Goal: Information Seeking & Learning: Learn about a topic

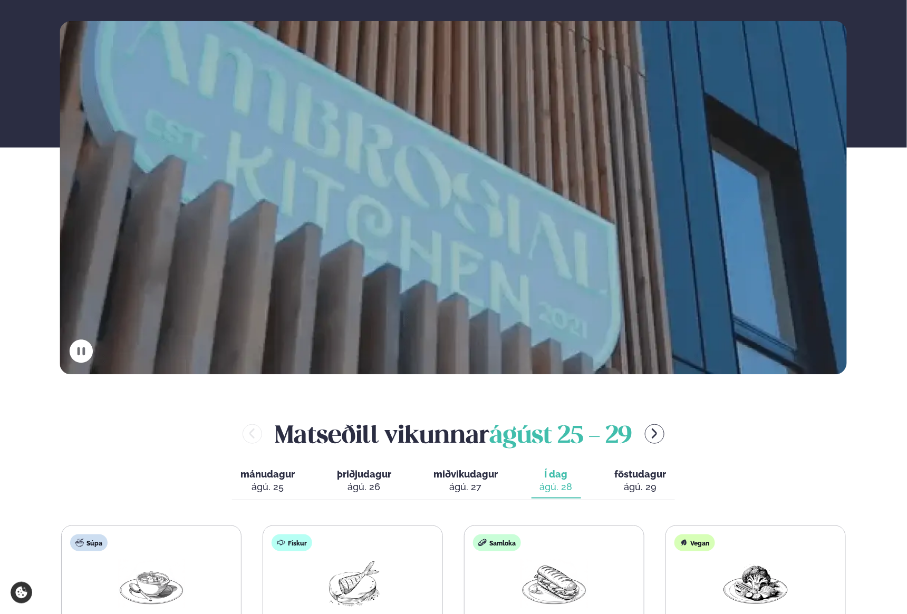
scroll to position [431, 0]
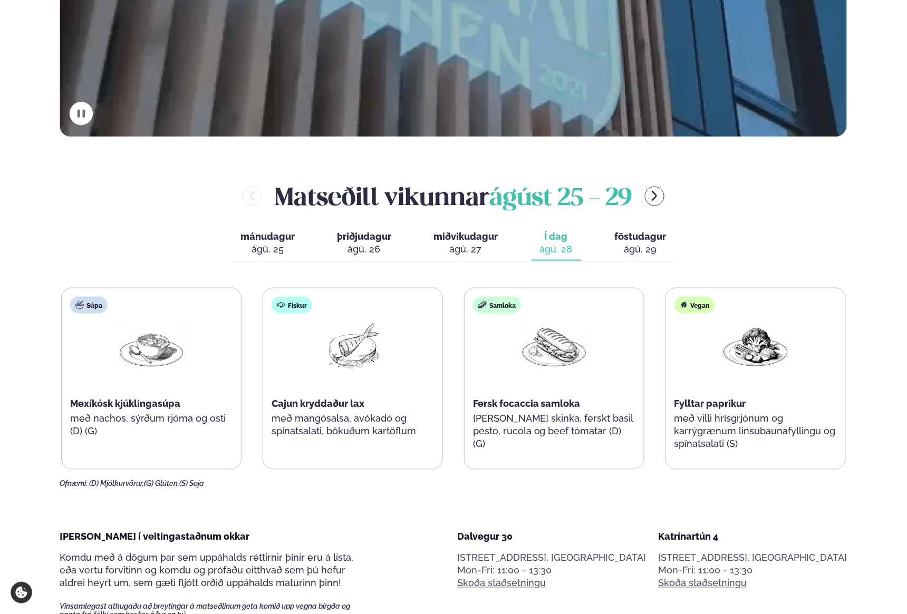
click at [406, 357] on div "Súpa Mexíkósk kjúklingasúpa með nachos, sýrðum rjóma og osti (D) (G) Fiskur Caj…" at bounding box center [453, 379] width 785 height 182
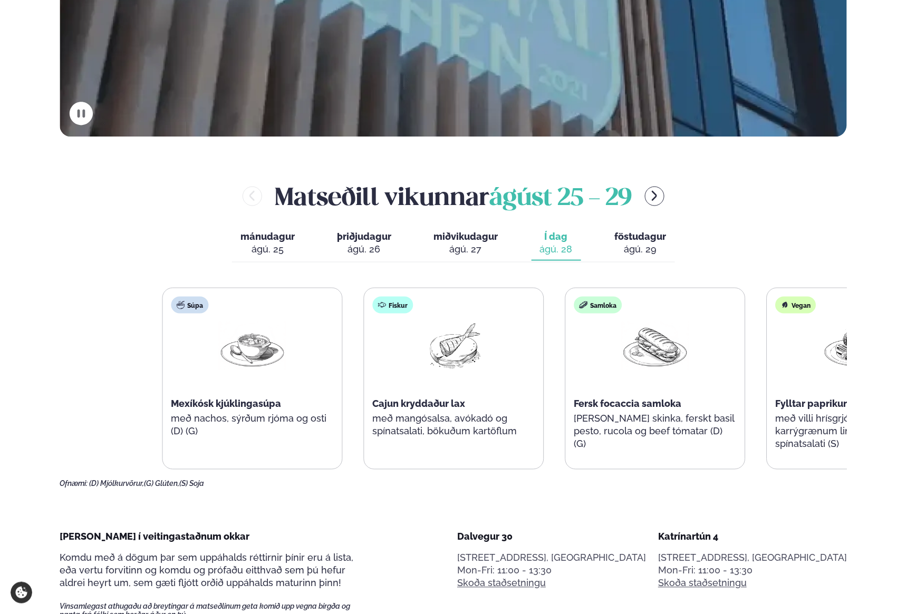
click at [493, 402] on div "Súpa Mexíkósk kjúklingasúpa með nachos, sýrðum rjóma og osti (D) (G) Fiskur Caj…" at bounding box center [554, 379] width 785 height 182
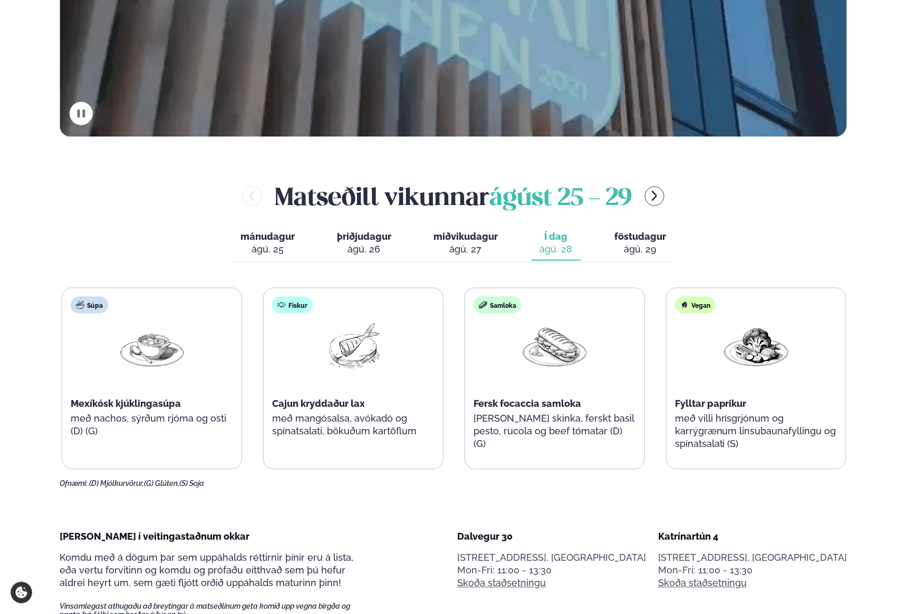
click at [134, 436] on div "Súpa Mexíkósk kjúklingasúpa með nachos, sýrðum rjóma og osti (D) (G)" at bounding box center [151, 372] width 179 height 169
click at [78, 411] on div "Súpa Mexíkósk kjúklingasúpa með nachos, sýrðum rjóma og osti (D) (G)" at bounding box center [151, 372] width 179 height 169
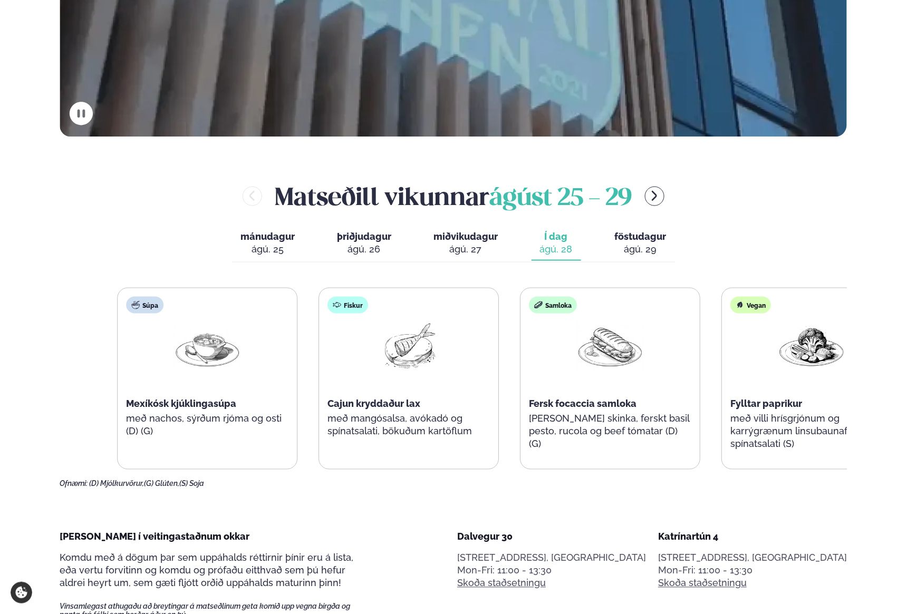
click at [402, 408] on span "Cajun kryddaður lax" at bounding box center [374, 404] width 93 height 11
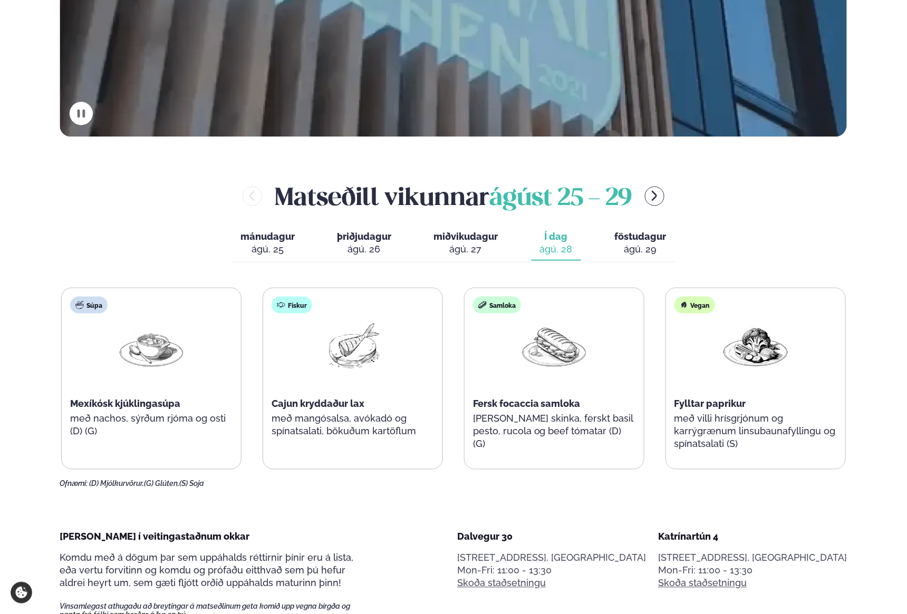
click at [560, 403] on span "Fersk focaccia samloka" at bounding box center [527, 404] width 108 height 11
drag, startPoint x: 636, startPoint y: 234, endPoint x: 632, endPoint y: 239, distance: 6.9
click at [632, 239] on span "föstudagur" at bounding box center [641, 236] width 52 height 11
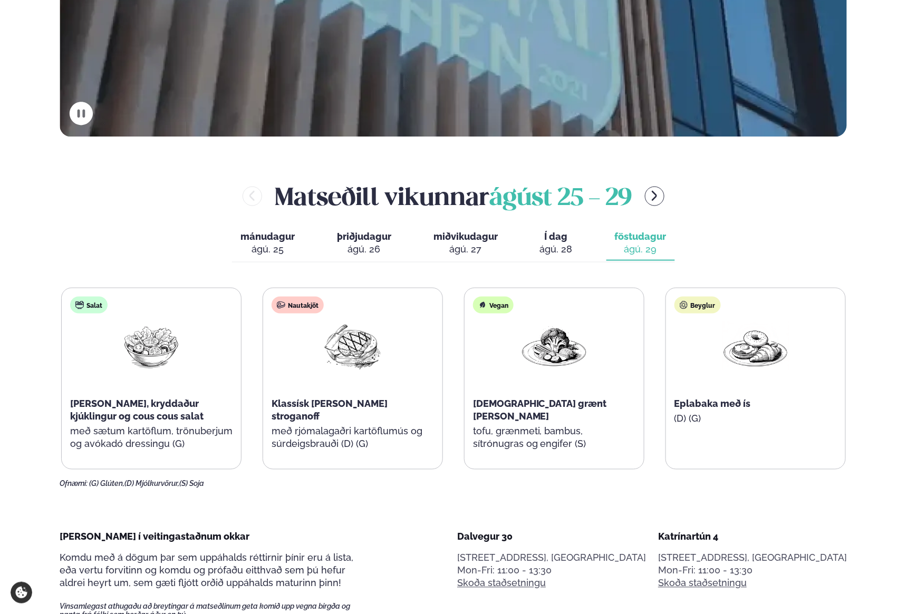
click at [570, 251] on div "ágú. 28" at bounding box center [556, 249] width 33 height 13
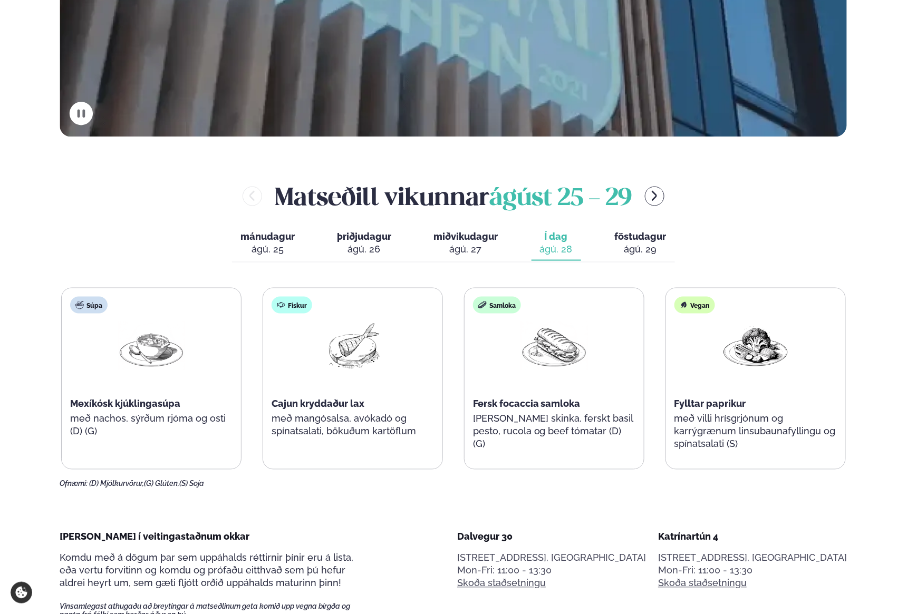
click at [656, 237] on span "föstudagur" at bounding box center [641, 236] width 52 height 11
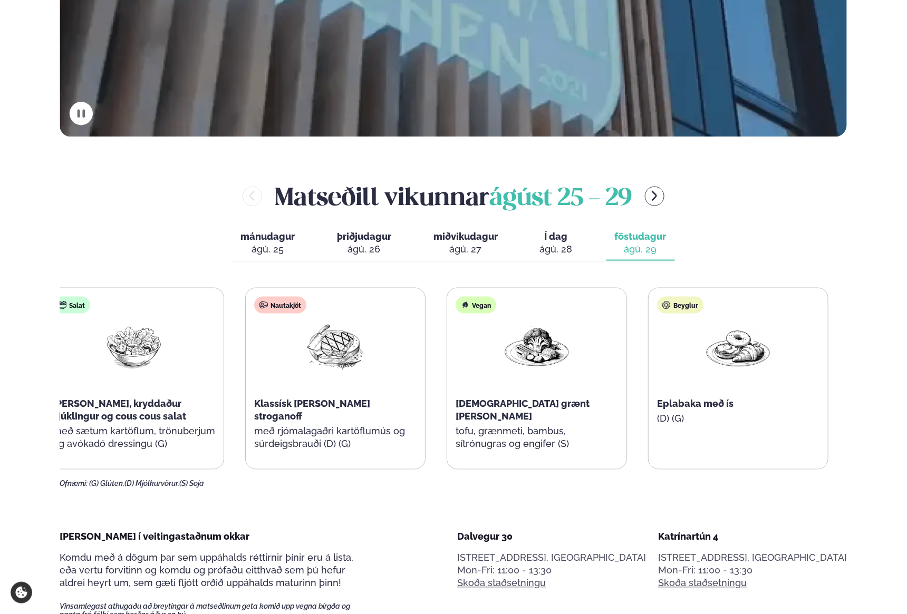
click at [722, 417] on p "(D) (G)" at bounding box center [738, 419] width 162 height 13
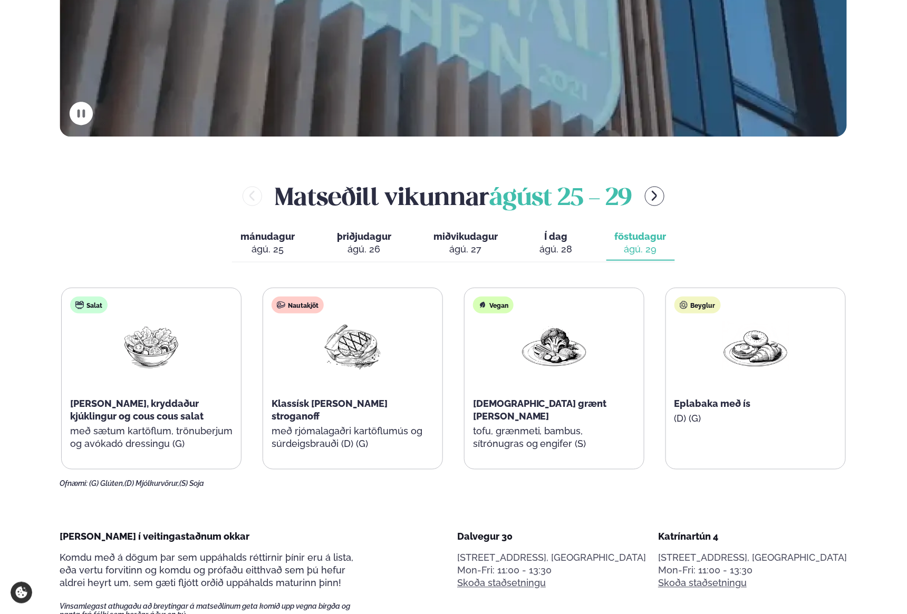
click at [754, 402] on div "Eplabaka með ís" at bounding box center [756, 404] width 162 height 13
click at [737, 403] on span "Eplabaka með ís" at bounding box center [713, 404] width 76 height 11
click at [585, 248] on div "mánudagur mán. [DATE] þriðjudagur þri. [DATE] miðvikudagur mið. [DATE] Í dag Í …" at bounding box center [453, 244] width 443 height 36
click at [580, 247] on div "mánudagur mán. [DATE] þriðjudagur þri. [DATE] miðvikudagur mið. [DATE] Í dag Í …" at bounding box center [453, 244] width 443 height 36
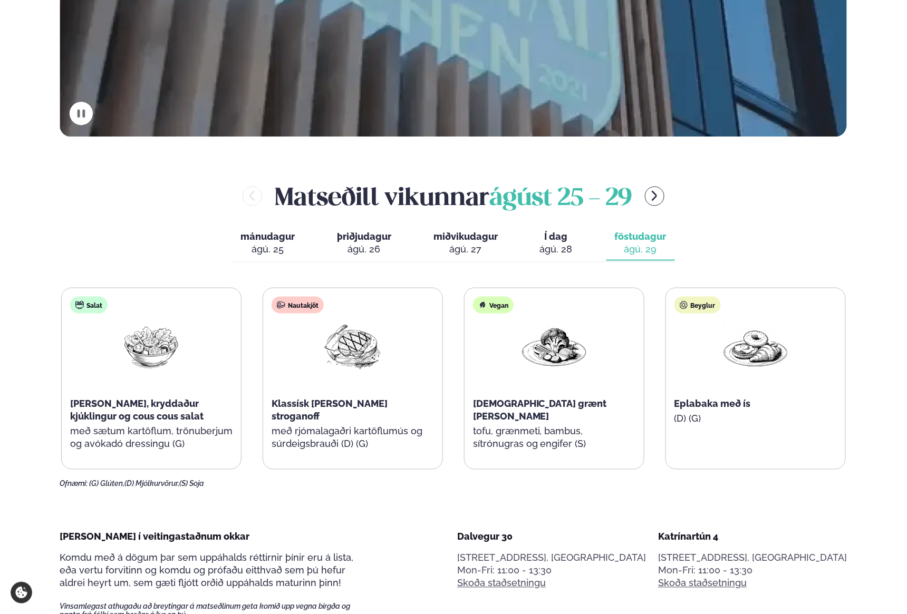
click at [578, 248] on button "Í dag Í d. [DATE]" at bounding box center [557, 243] width 50 height 35
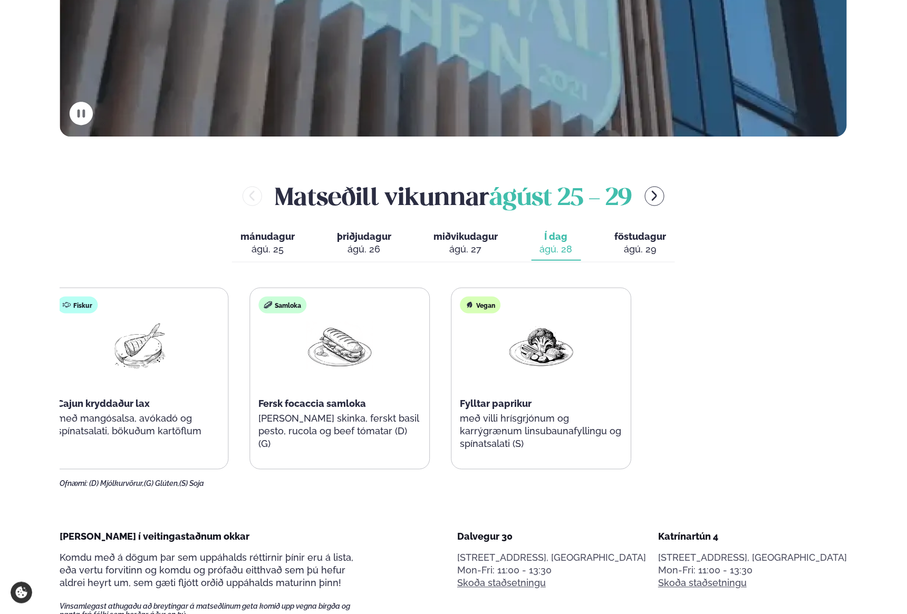
click at [172, 403] on div "Súpa Mexíkósk kjúklingasúpa með nachos, sýrðum rjóma og osti (D) (G) Fiskur Caj…" at bounding box center [239, 379] width 785 height 182
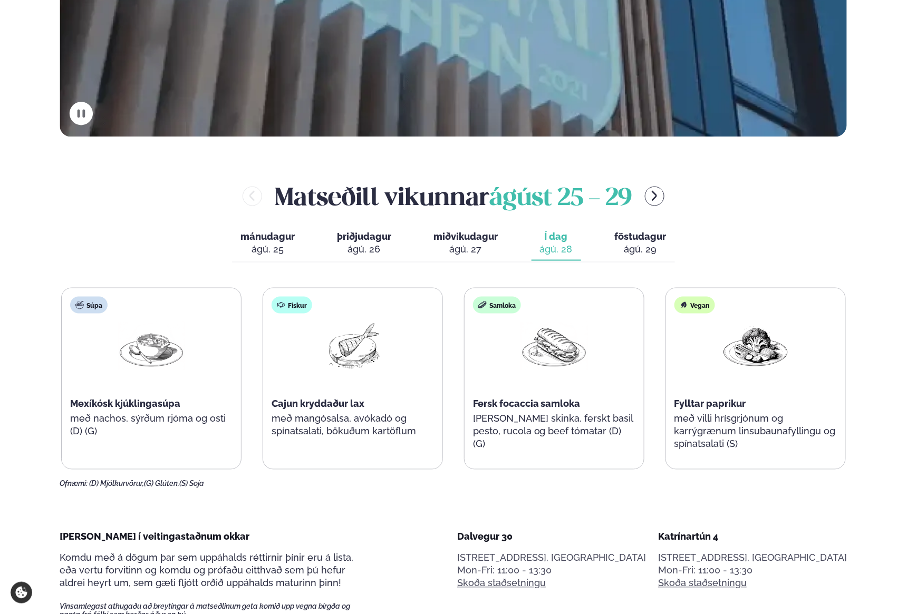
click at [561, 430] on div "Súpa Mexíkósk kjúklingasúpa með nachos, sýrðum rjóma og osti (D) (G) Fiskur Caj…" at bounding box center [453, 379] width 785 height 182
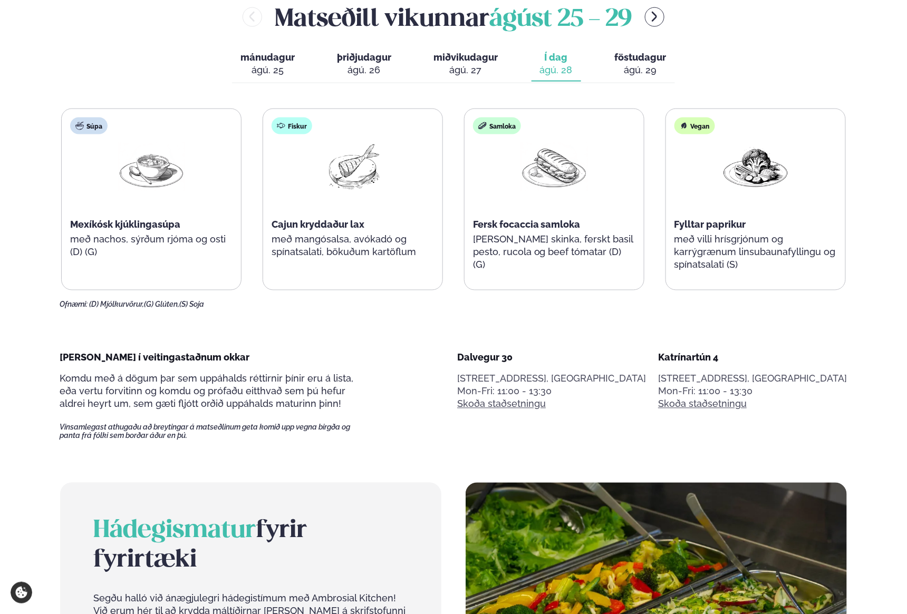
scroll to position [671, 0]
